Goal: Navigation & Orientation: Find specific page/section

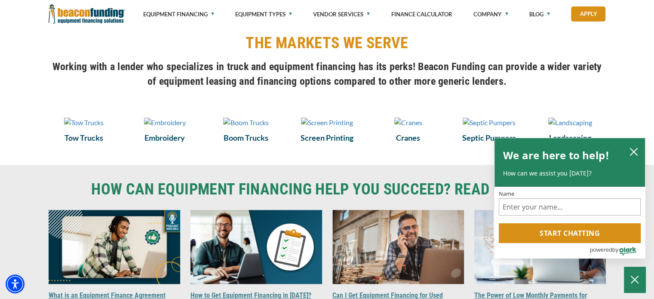
scroll to position [688, 0]
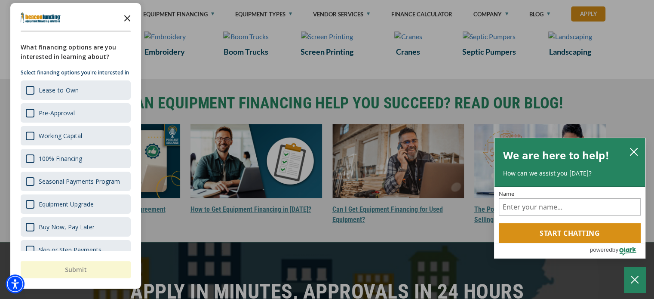
click at [127, 15] on icon "Close the survey" at bounding box center [127, 17] width 17 height 17
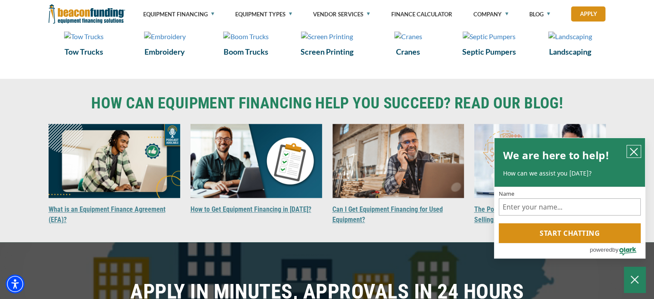
click at [634, 148] on icon "close chatbox" at bounding box center [634, 152] width 9 height 9
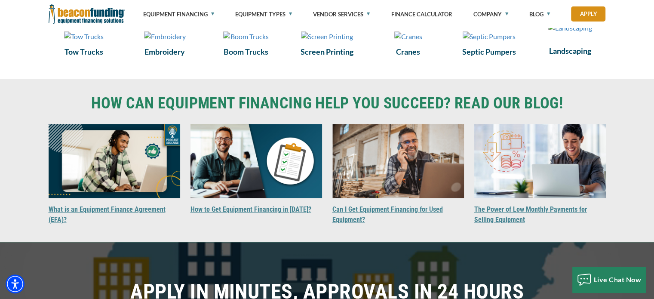
click at [571, 33] on img at bounding box center [571, 28] width 44 height 10
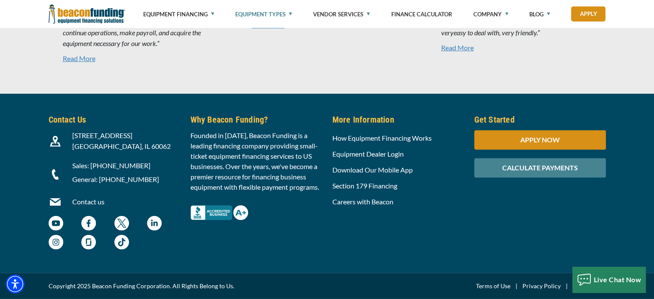
scroll to position [2667, 0]
